Goal: Find specific page/section: Find specific page/section

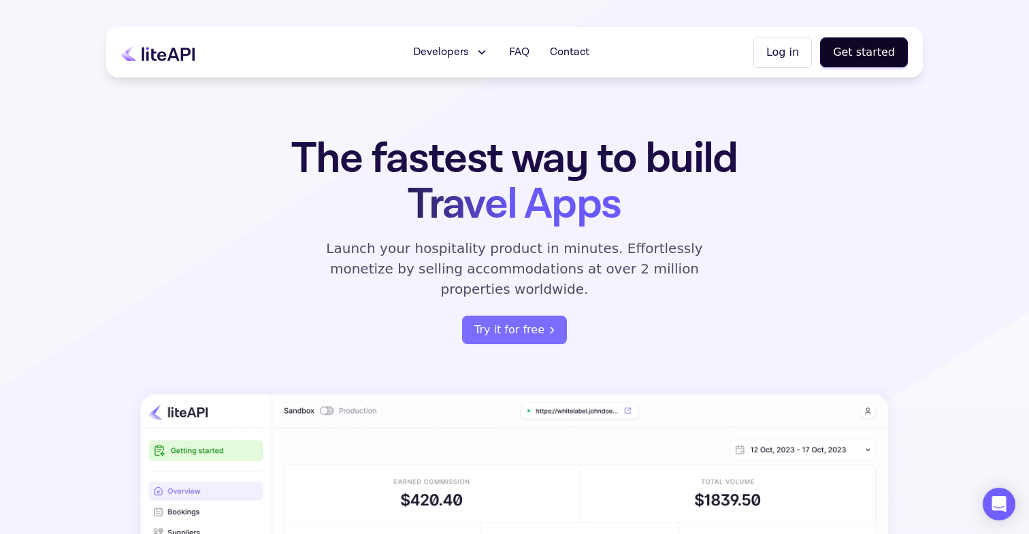
click at [792, 50] on button "Log in" at bounding box center [783, 52] width 59 height 31
click at [789, 44] on button "Log in" at bounding box center [783, 52] width 59 height 31
click at [793, 57] on button "Log in" at bounding box center [783, 52] width 59 height 31
click at [784, 44] on button "Log in" at bounding box center [783, 52] width 59 height 31
click at [452, 44] on button "Developers" at bounding box center [451, 52] width 92 height 27
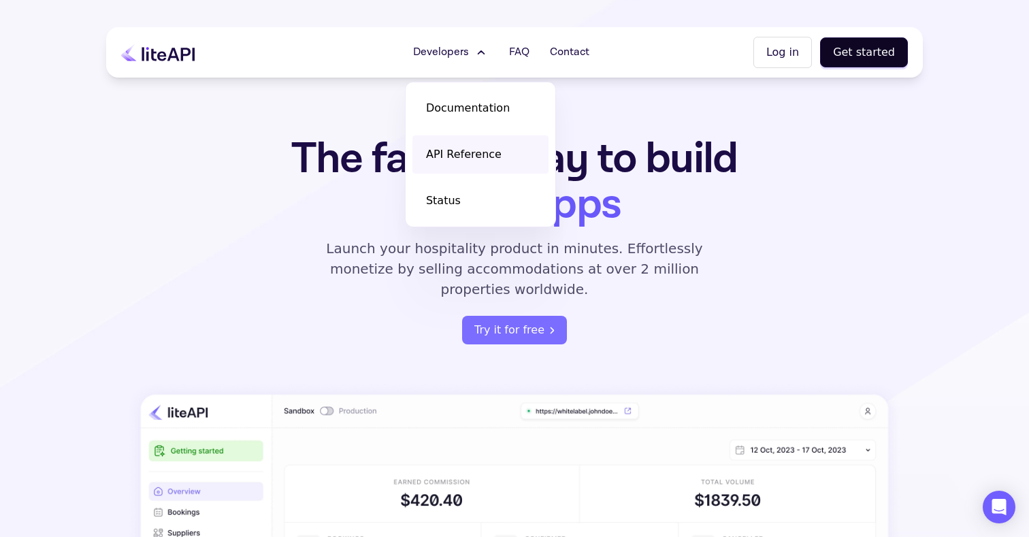
click at [462, 155] on span "API Reference" at bounding box center [464, 154] width 76 height 16
